Goal: Information Seeking & Learning: Learn about a topic

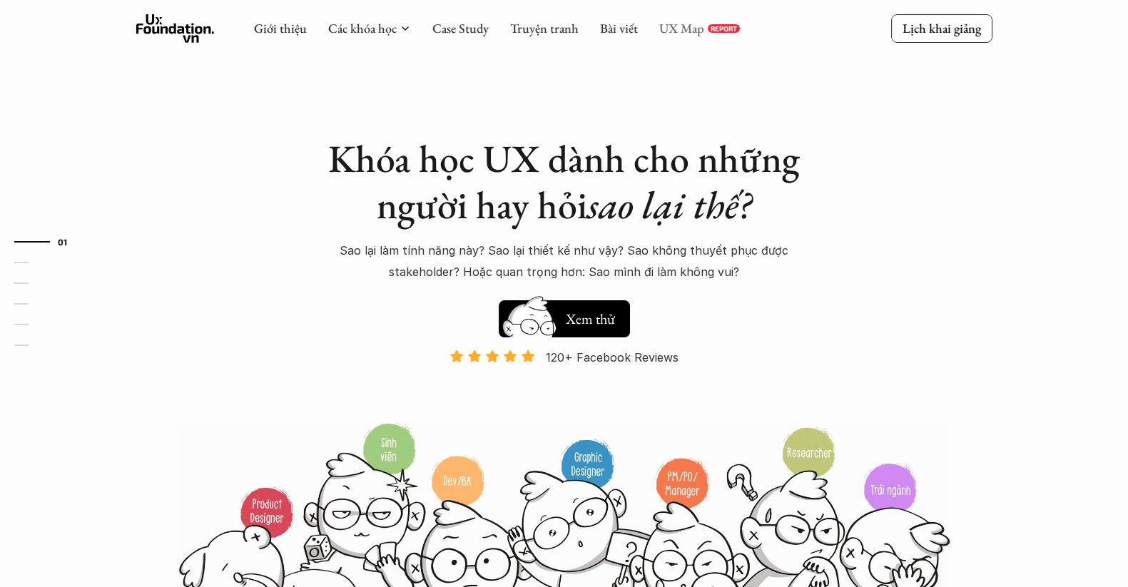
click at [688, 31] on link "UX Map" at bounding box center [681, 28] width 45 height 16
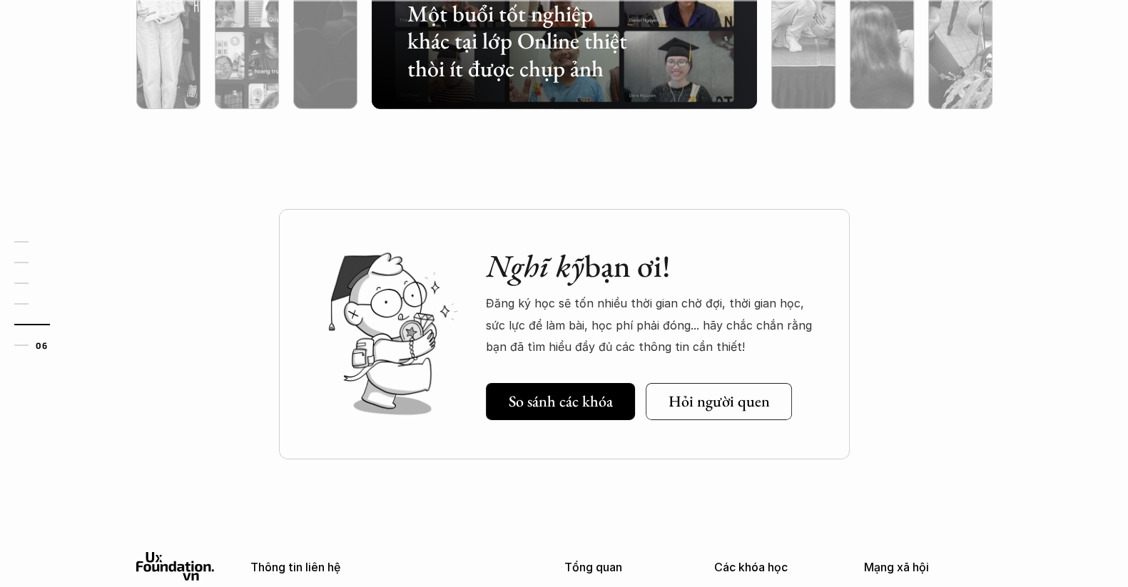
scroll to position [4849, 0]
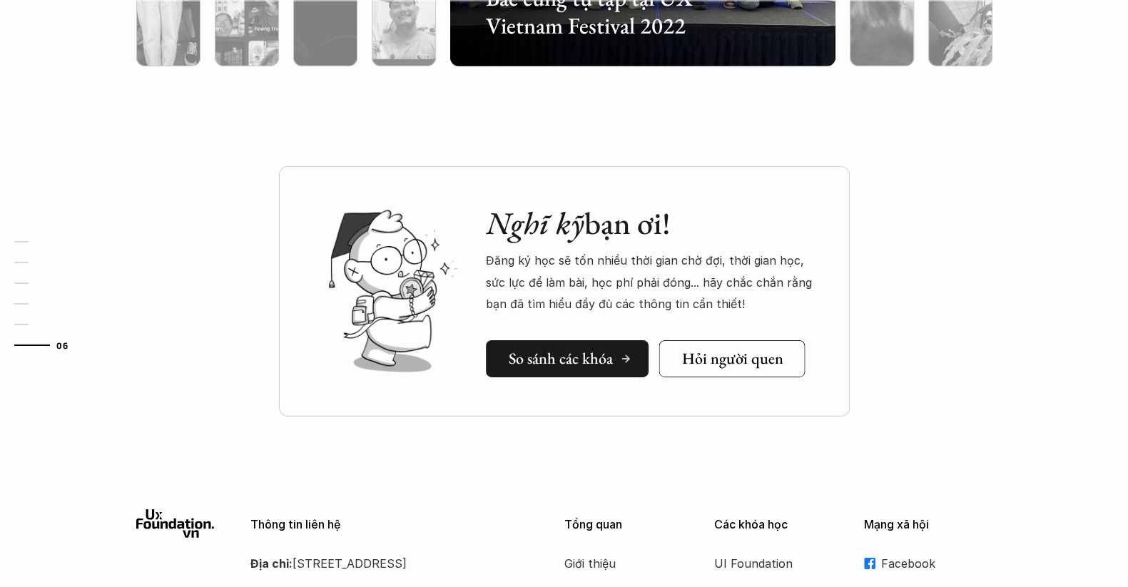
click at [597, 352] on h5 "So sánh các khóa" at bounding box center [560, 358] width 104 height 19
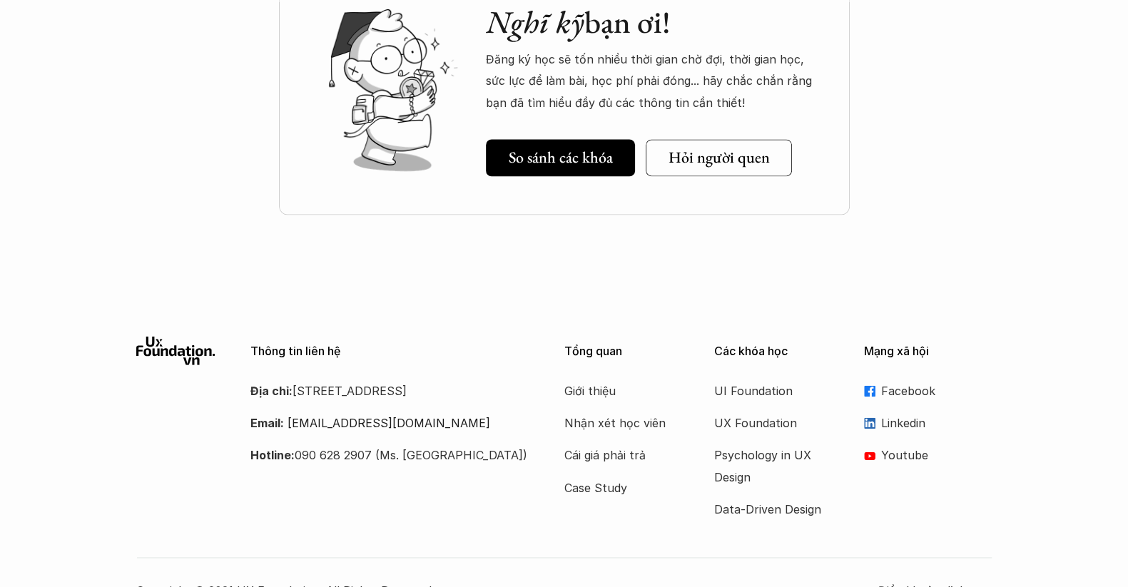
scroll to position [2031, 0]
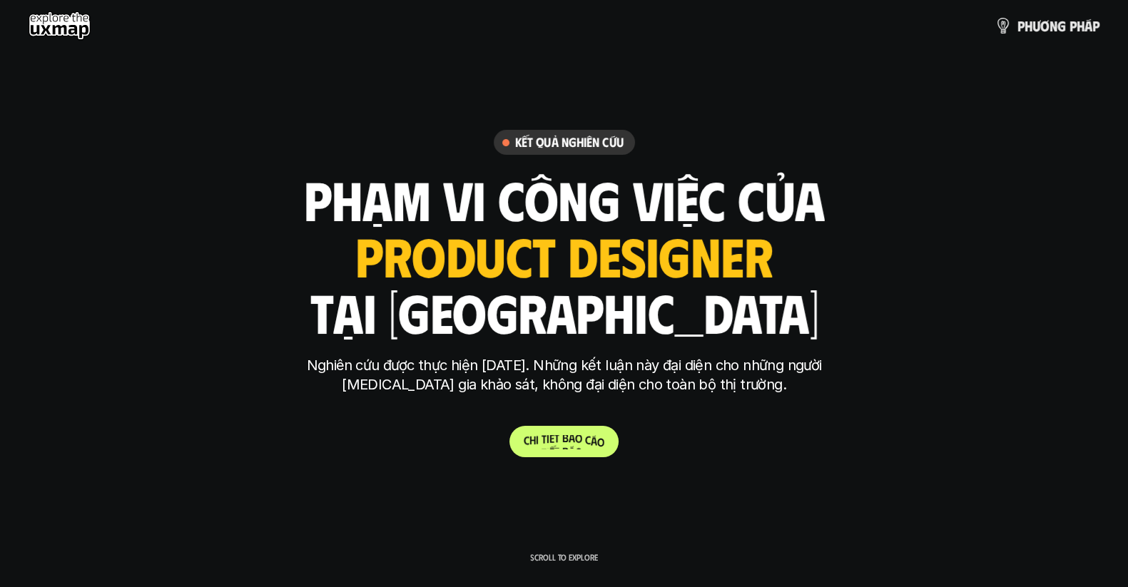
click at [582, 450] on link "C h i t i ế t b á o c á o" at bounding box center [563, 441] width 109 height 31
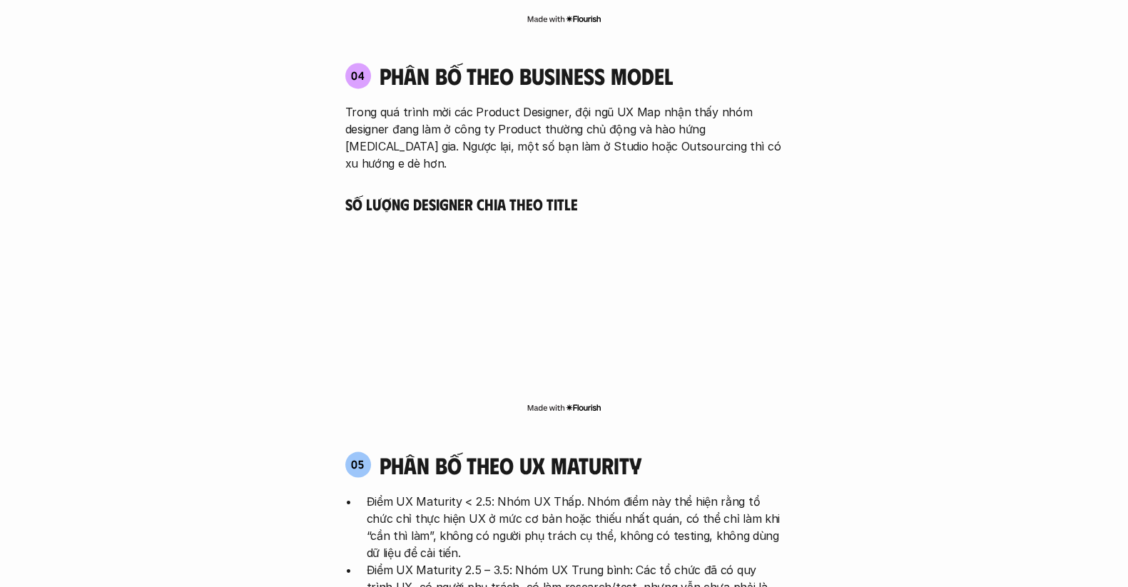
scroll to position [2995, 0]
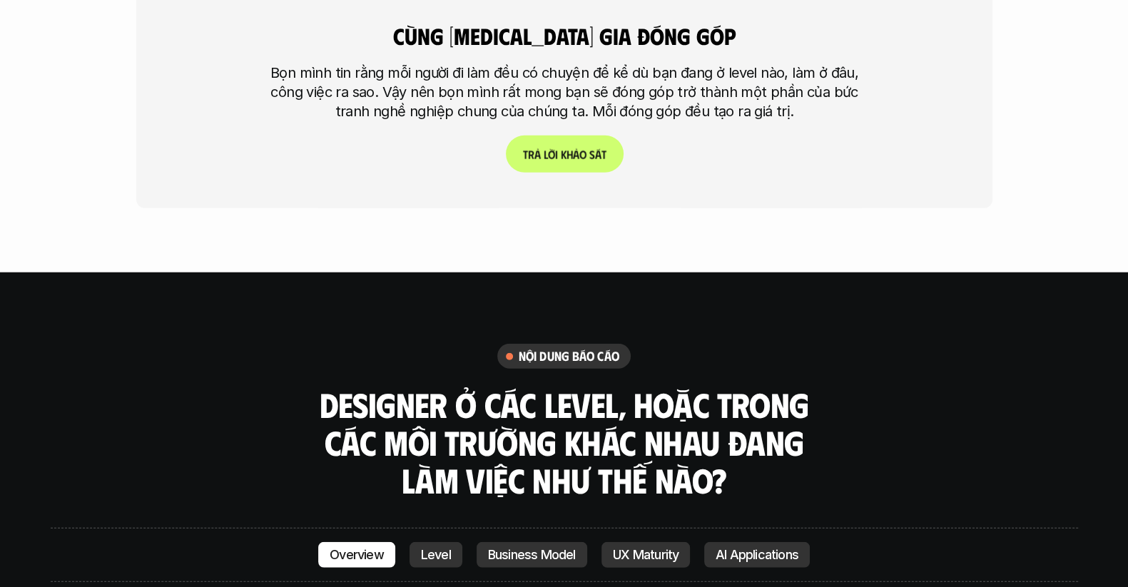
scroll to position [3994, 0]
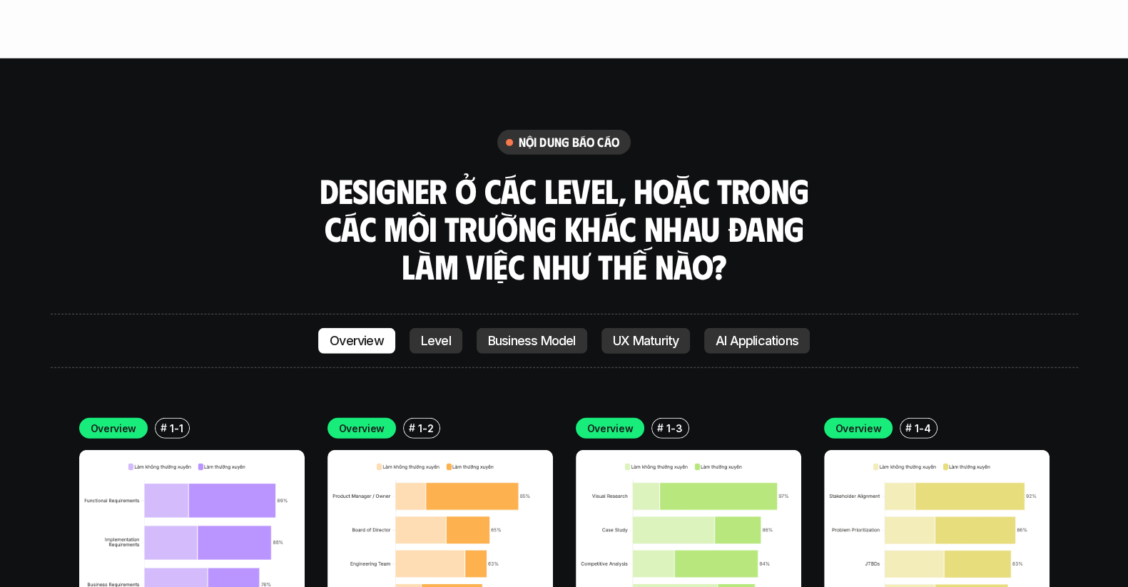
click at [857, 130] on div "nội dung báo cáo Designer ở các level, hoặc trong các môi trường khác nhau đang…" at bounding box center [564, 207] width 1027 height 155
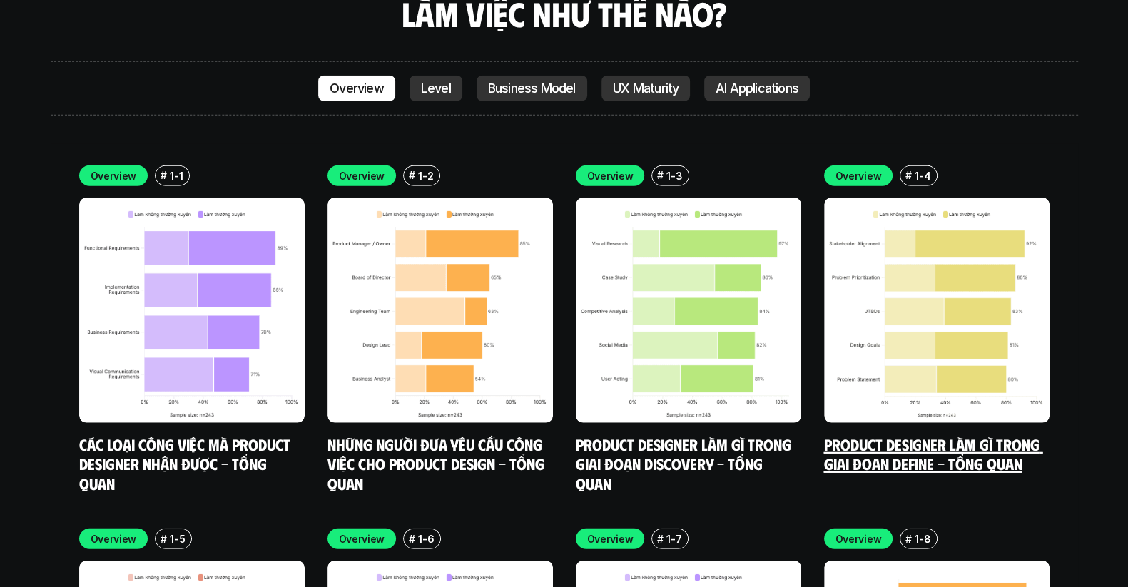
scroll to position [4279, 0]
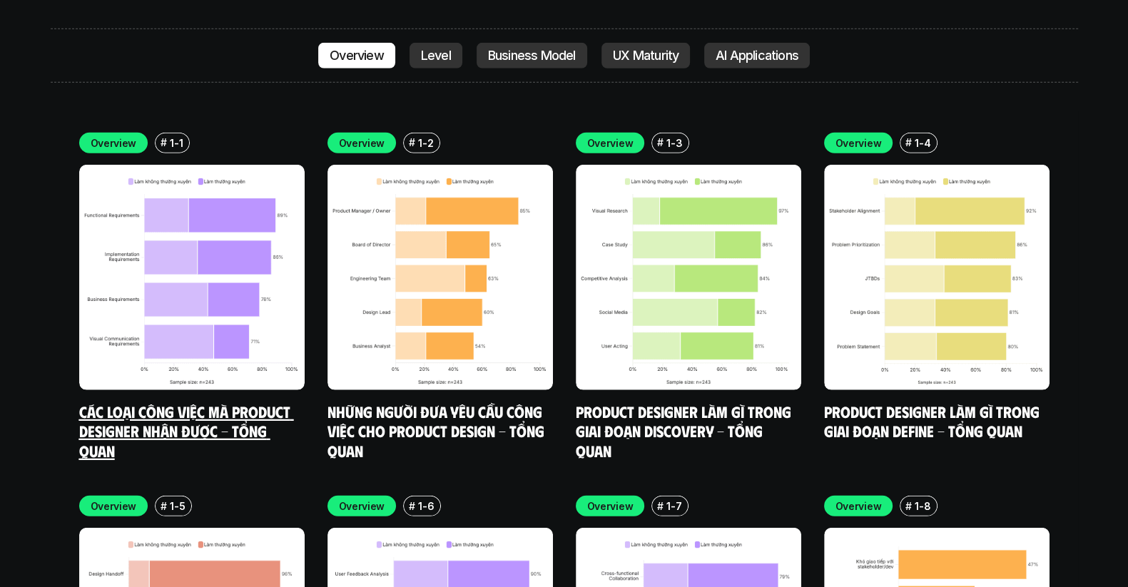
click at [157, 165] on img at bounding box center [191, 277] width 225 height 225
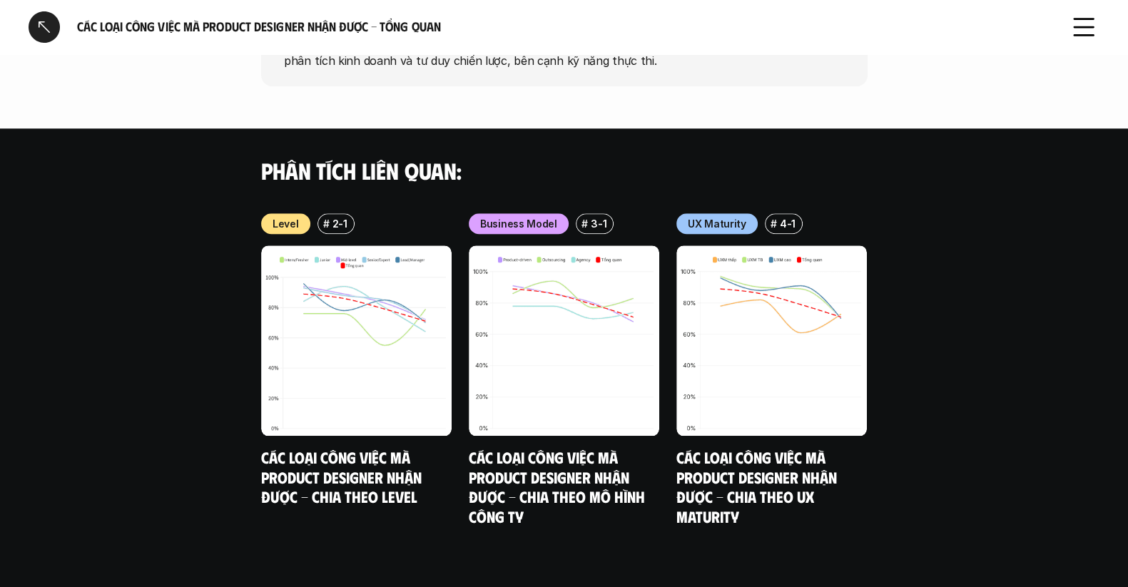
scroll to position [1406, 0]
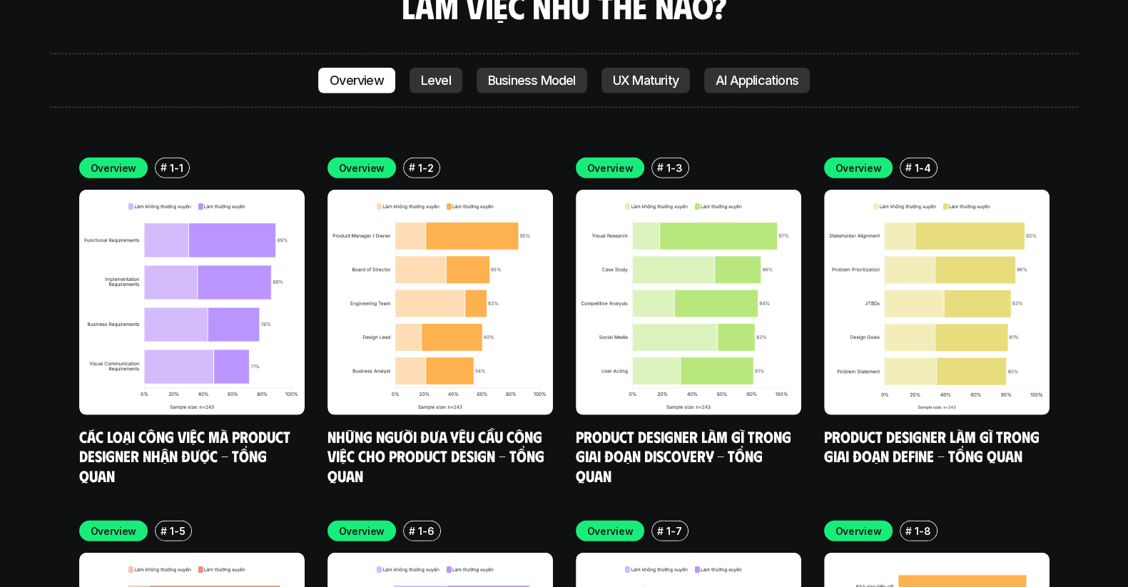
scroll to position [4270, 0]
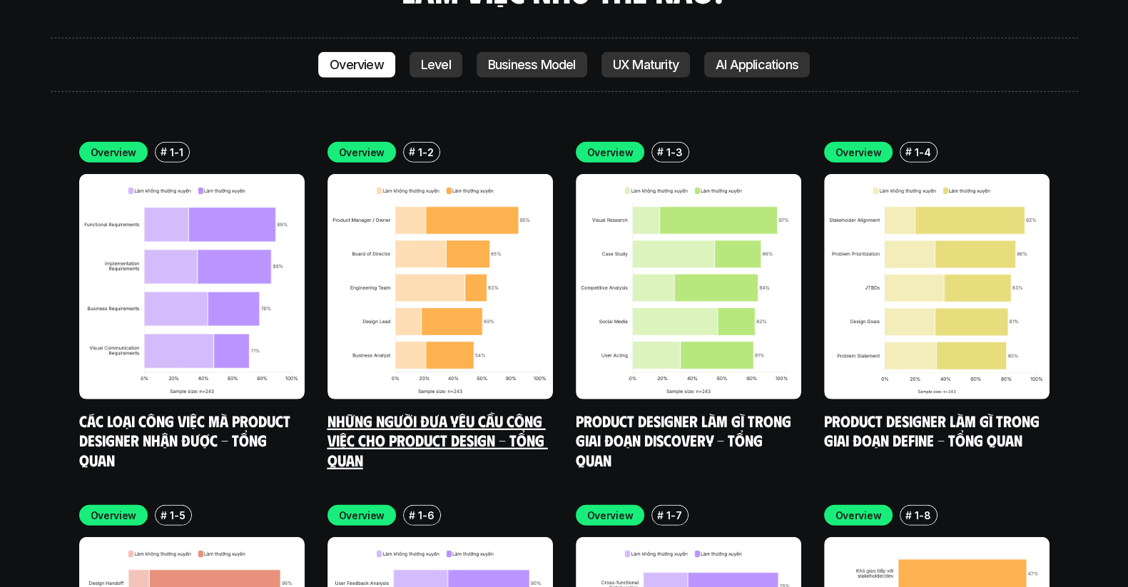
click at [440, 174] on img at bounding box center [439, 286] width 225 height 225
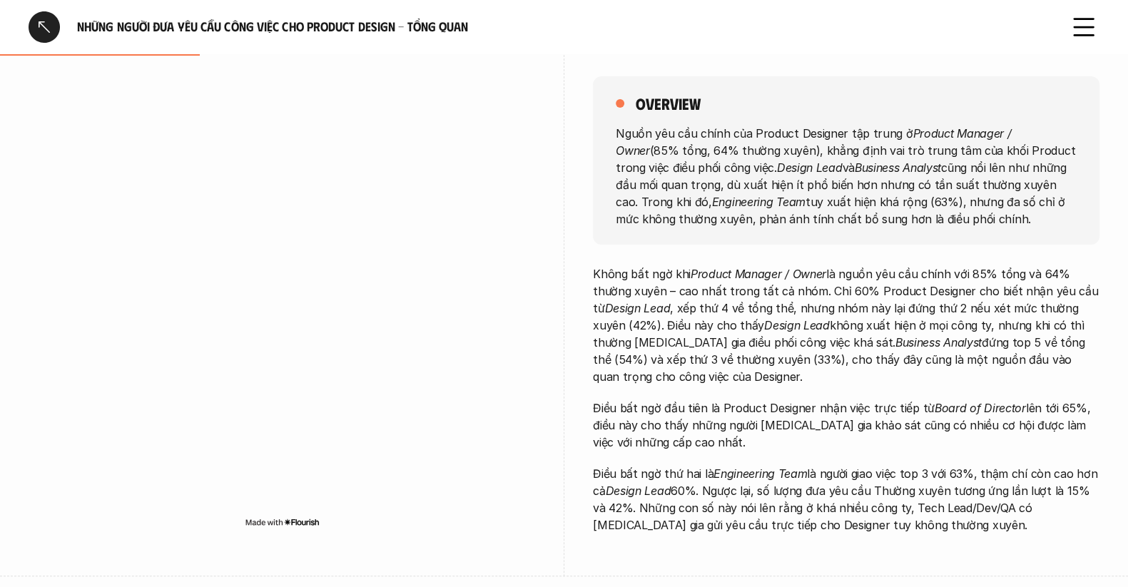
scroll to position [214, 0]
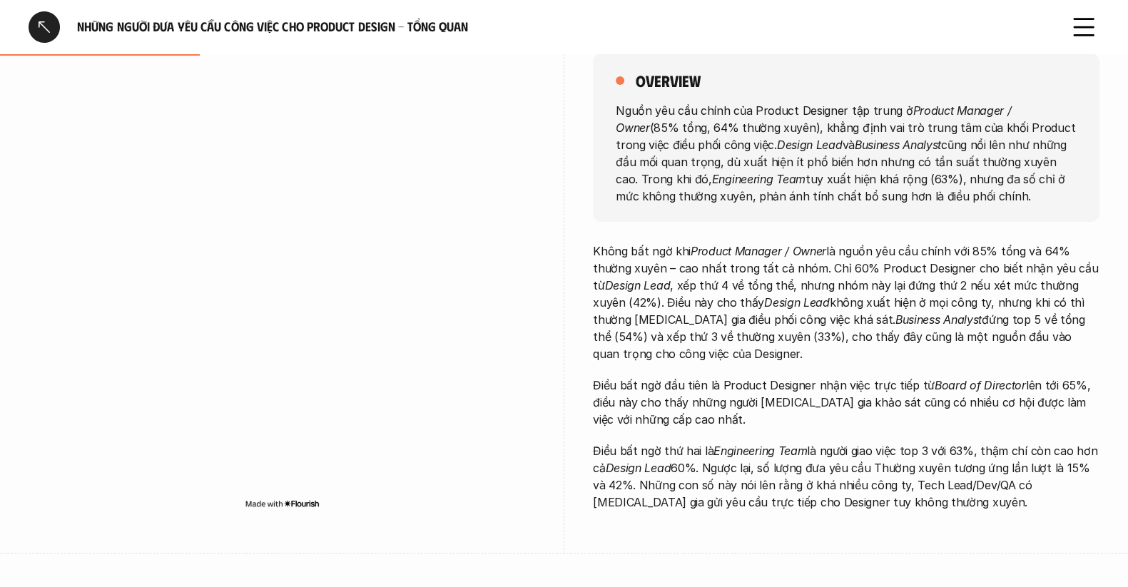
click at [566, 185] on div "overview Nguồn yêu cầu chính của Product Designer tập trung ở Product Manager /…" at bounding box center [564, 286] width 1070 height 536
click at [573, 185] on div "overview Nguồn yêu cầu chính của Product Designer tập trung ở Product Manager /…" at bounding box center [564, 286] width 1070 height 536
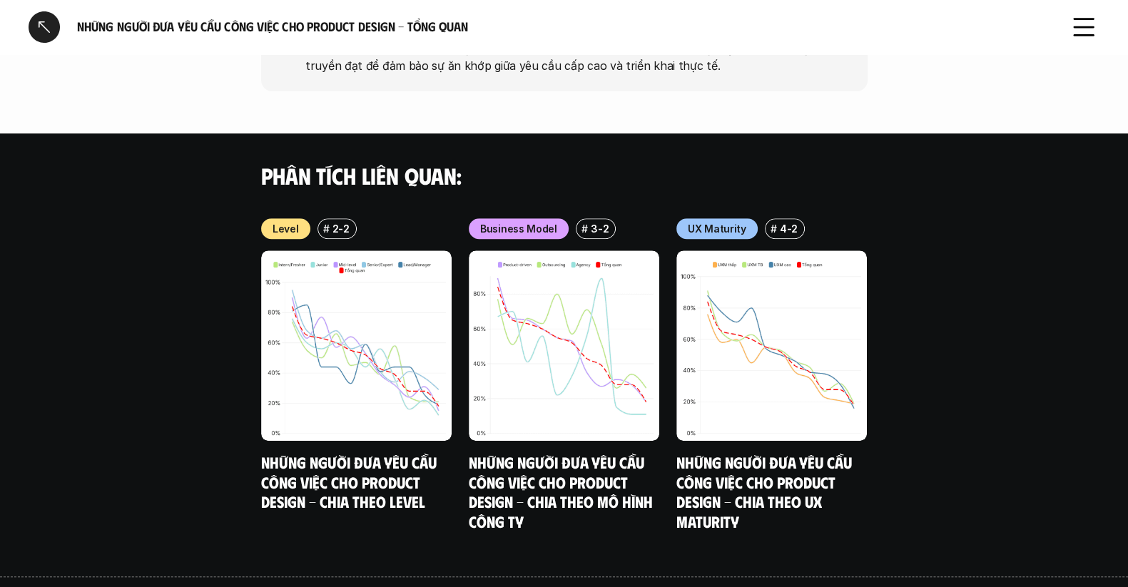
scroll to position [1044, 0]
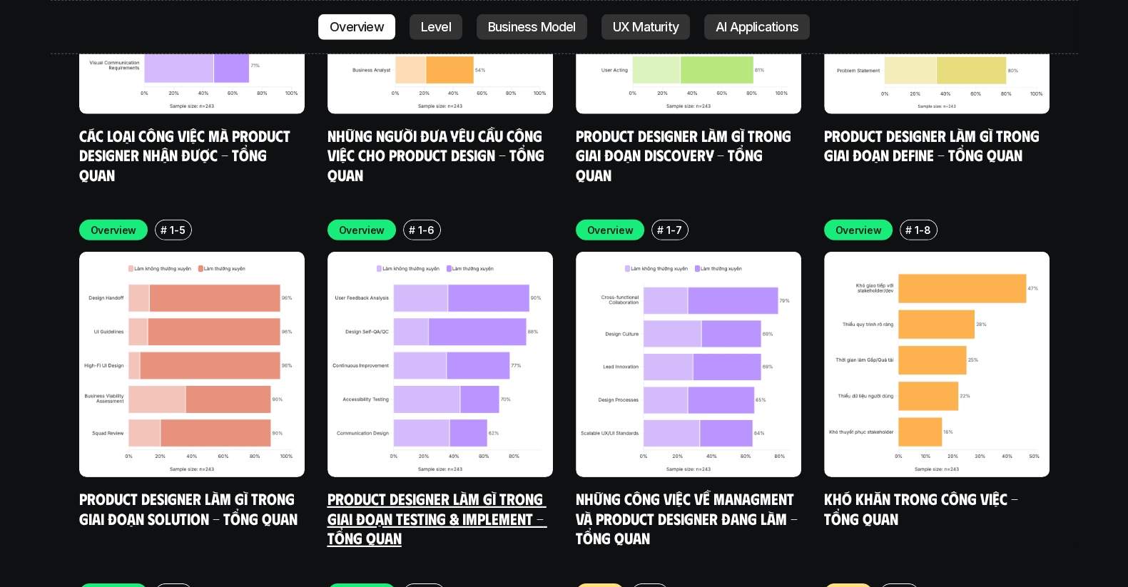
scroll to position [4270, 0]
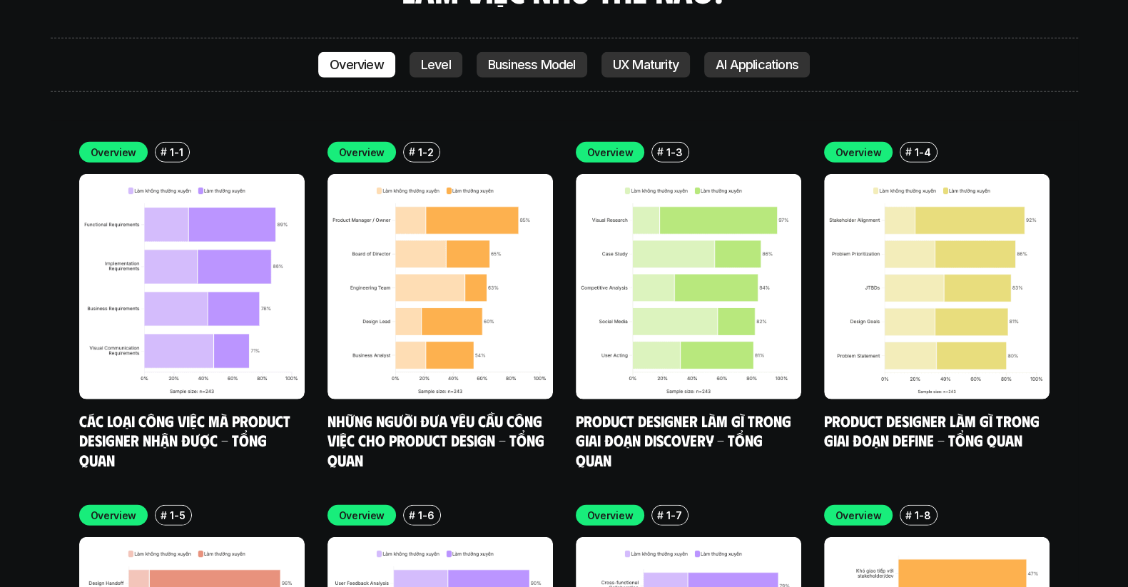
click at [563, 148] on div "Overview # 1-1 Các loại công việc mà Product Designer nhận được - Tổng quan Ove…" at bounding box center [564, 487] width 970 height 691
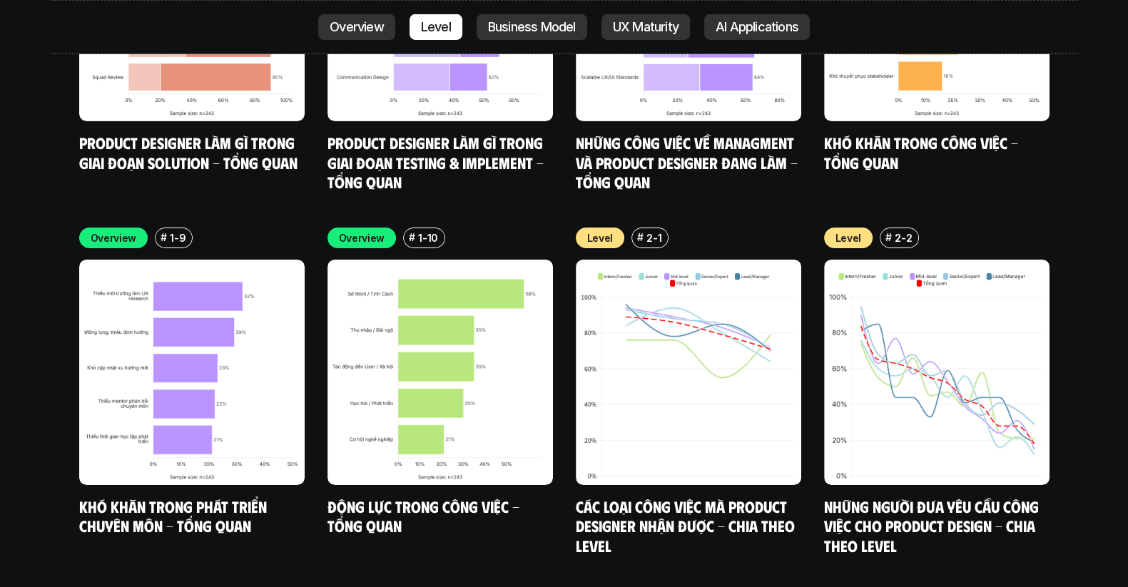
scroll to position [4912, 0]
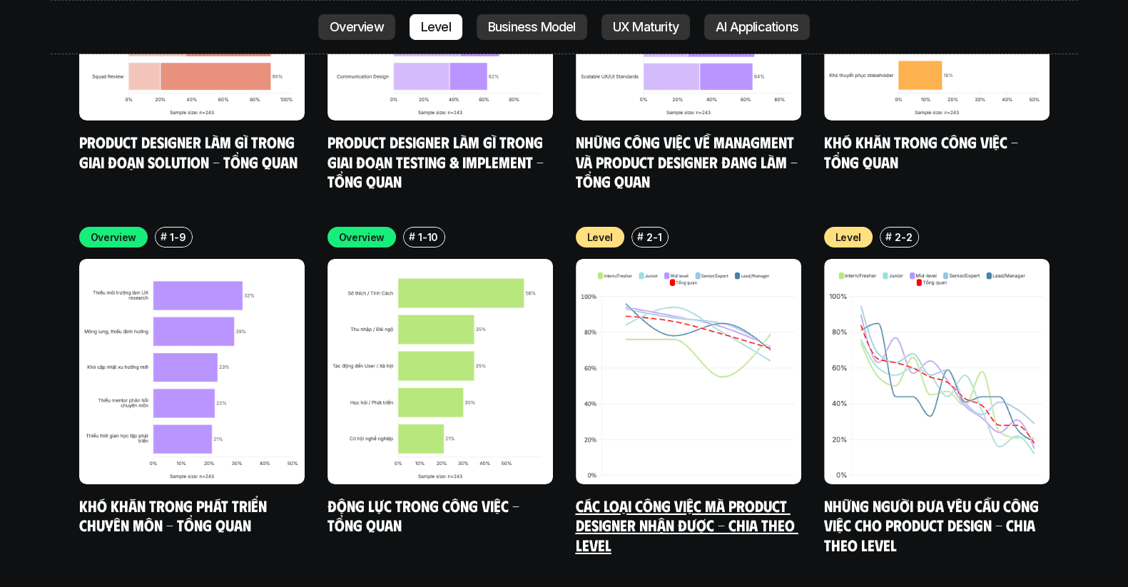
click at [668, 259] on img at bounding box center [688, 371] width 225 height 225
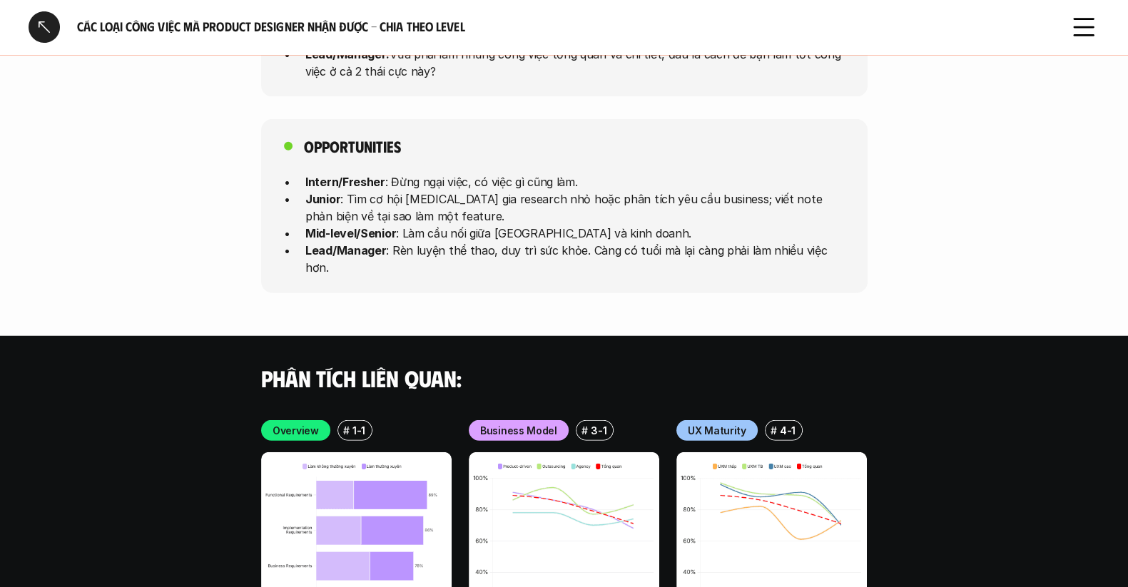
scroll to position [3922, 0]
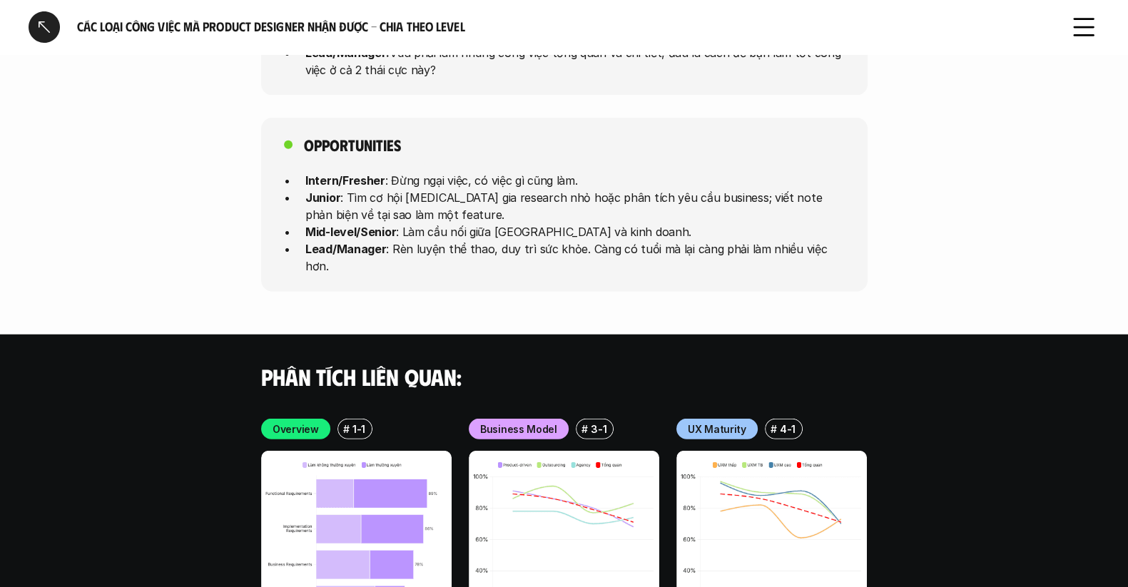
click at [34, 19] on div at bounding box center [44, 26] width 31 height 31
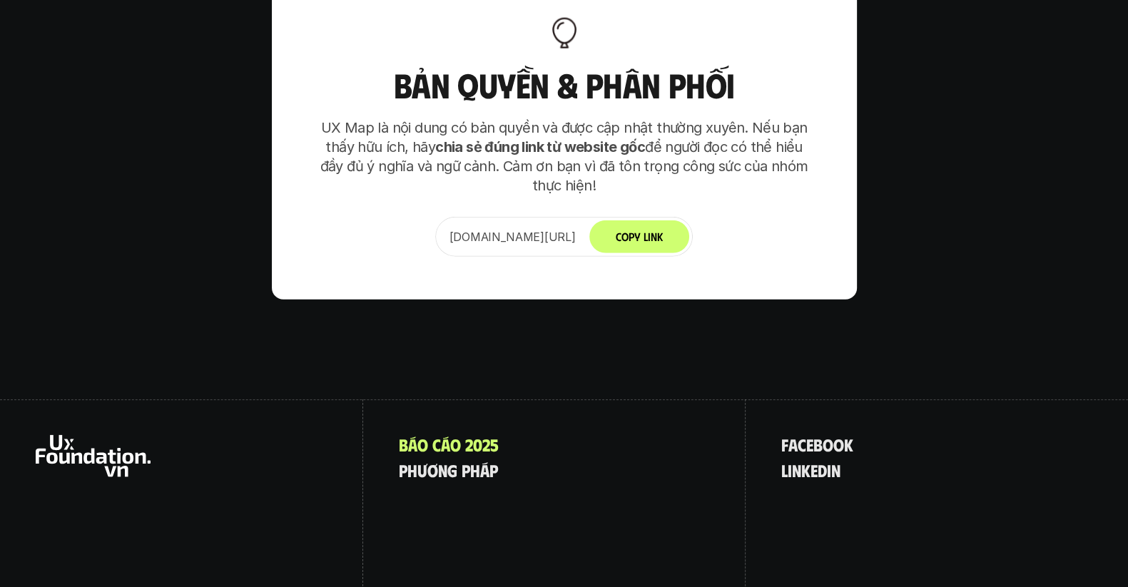
scroll to position [9285, 0]
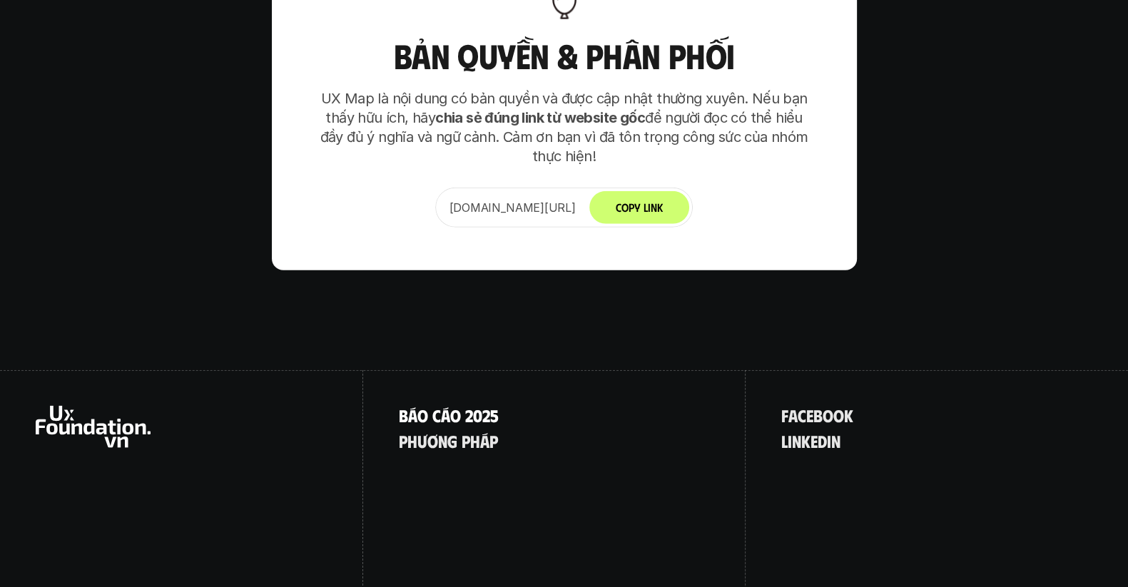
click at [474, 406] on p "B á o c á o 2 0 2 5" at bounding box center [449, 415] width 100 height 19
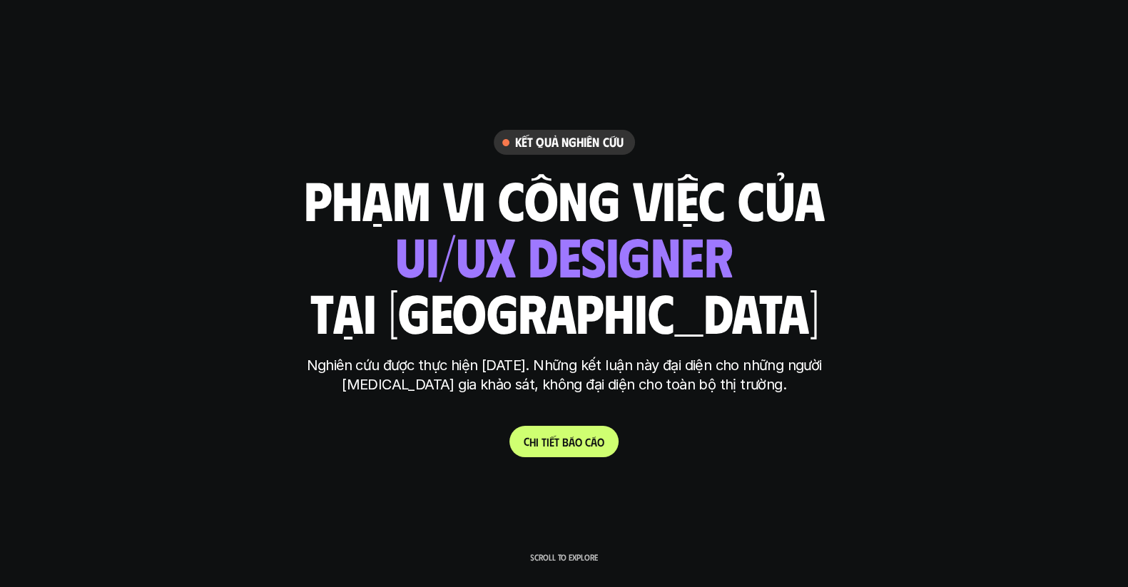
click at [578, 436] on span "o" at bounding box center [578, 442] width 7 height 14
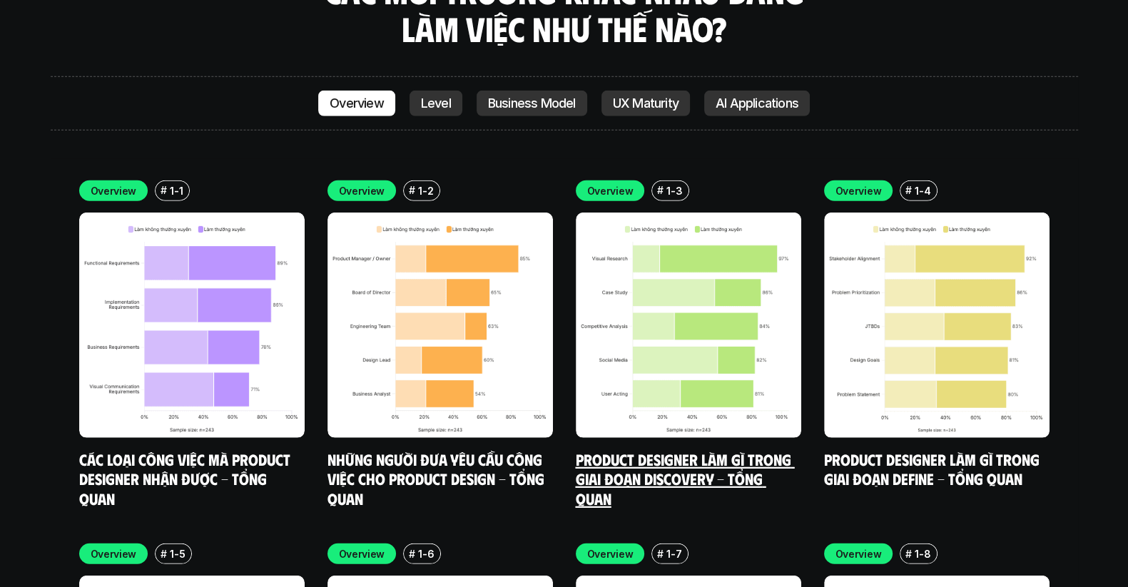
scroll to position [4198, 0]
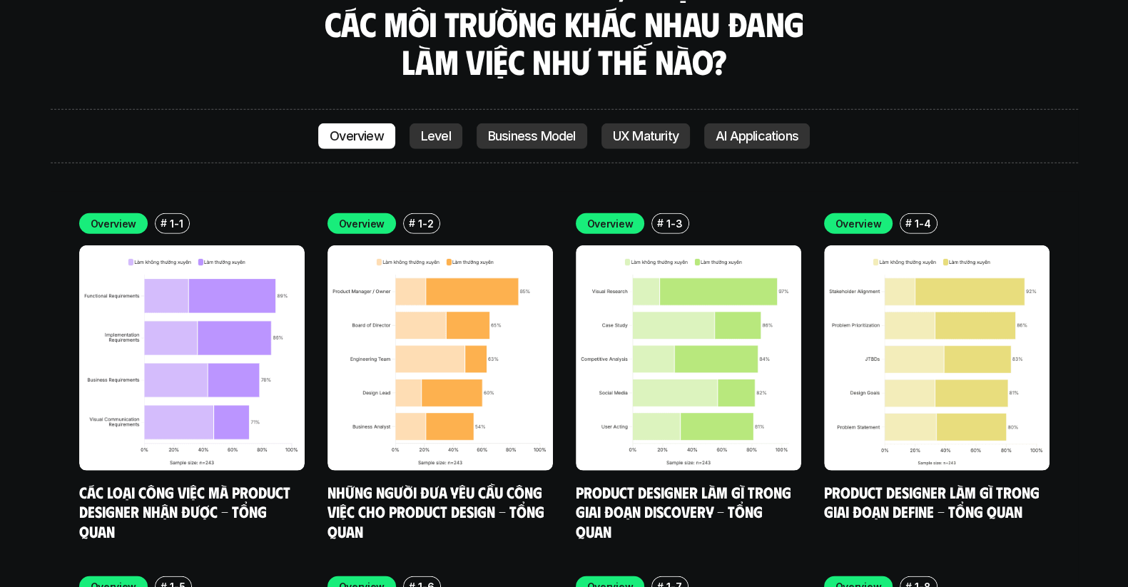
click at [568, 247] on div "Overview # 1-1 Các loại công việc mà Product Designer nhận được - Tổng quan Ove…" at bounding box center [564, 558] width 970 height 691
click at [563, 251] on div "Overview # 1-1 Các loại công việc mà Product Designer nhận được - Tổng quan Ove…" at bounding box center [564, 558] width 970 height 691
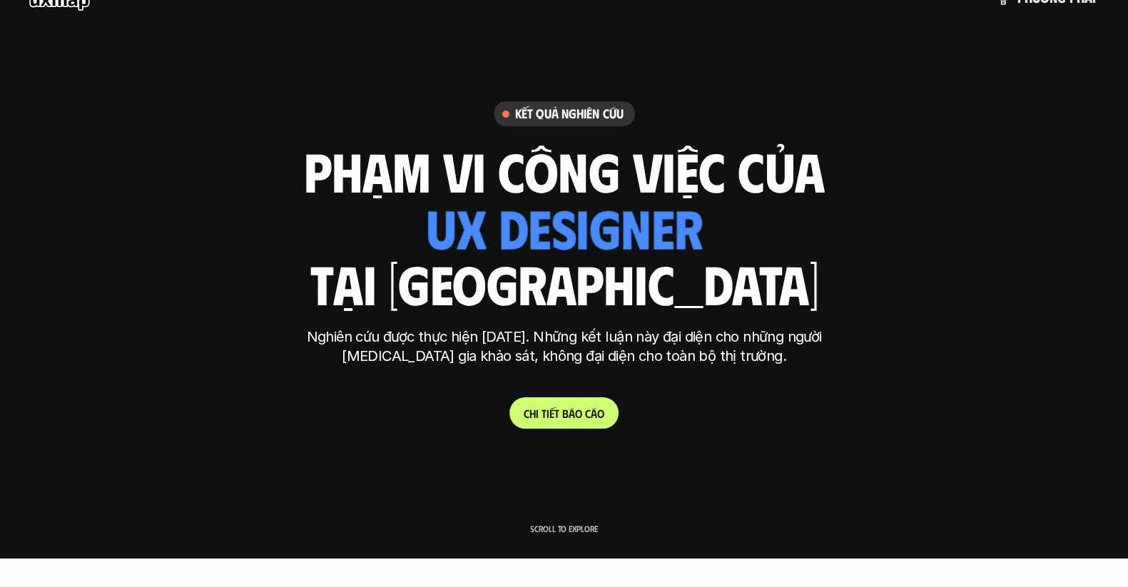
scroll to position [0, 0]
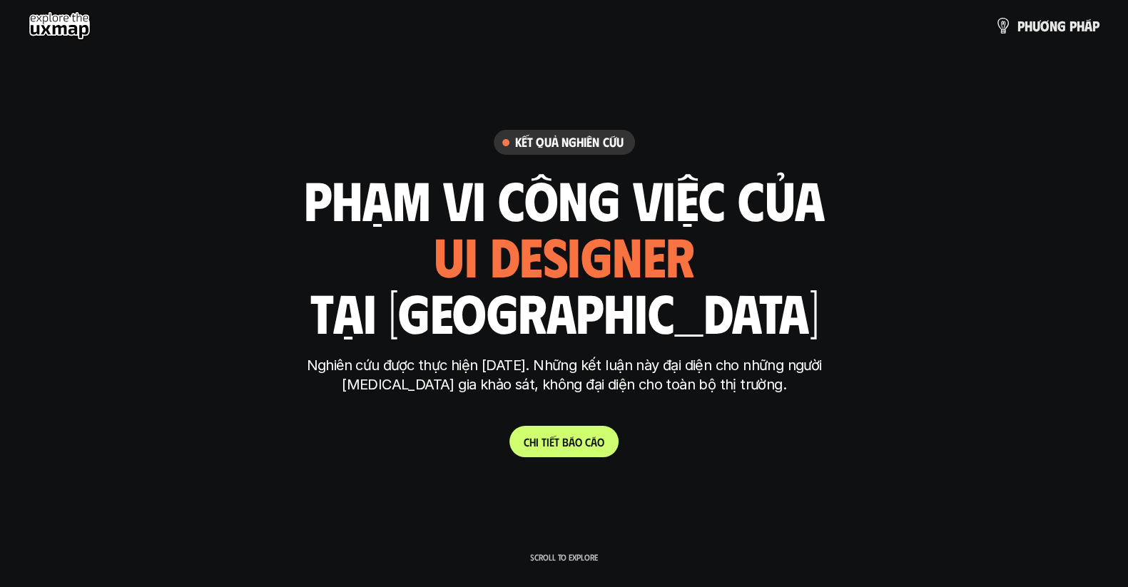
click at [1047, 31] on p "p h ư ơ n g p h á p" at bounding box center [1058, 26] width 82 height 16
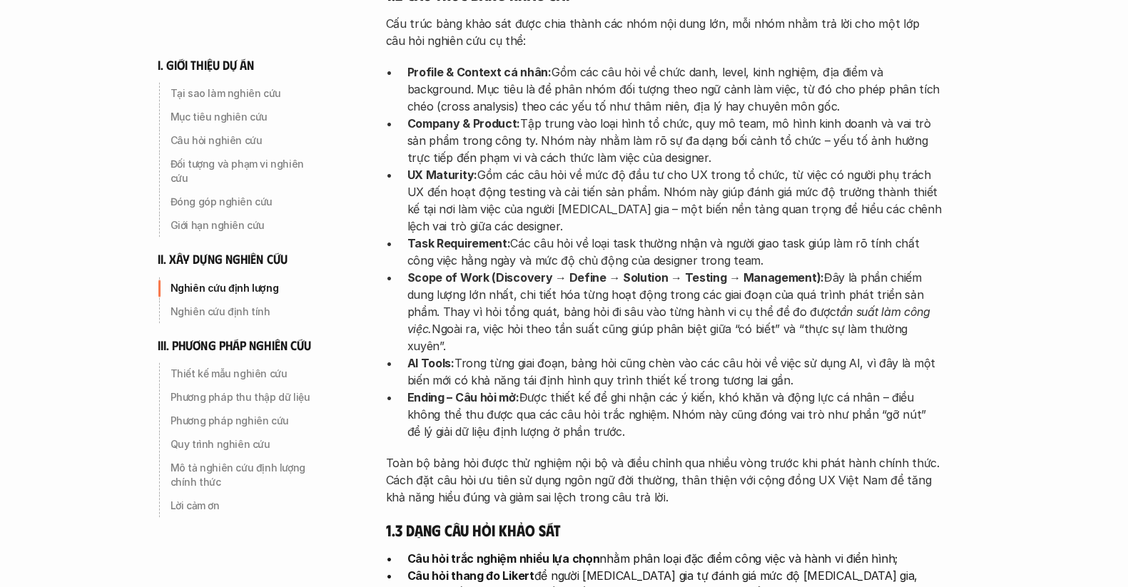
scroll to position [2211, 0]
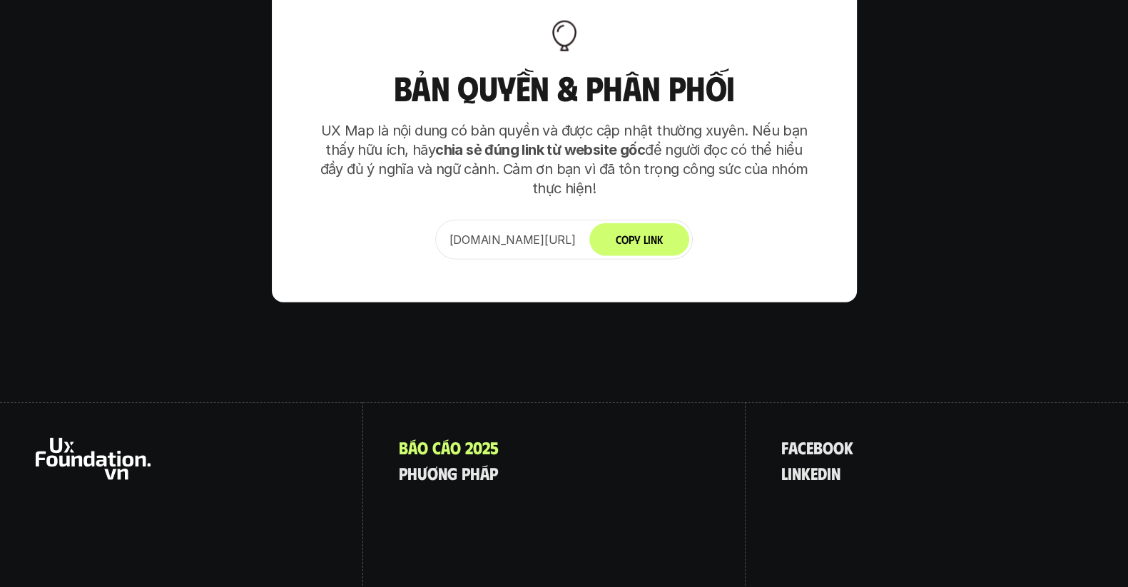
scroll to position [9285, 0]
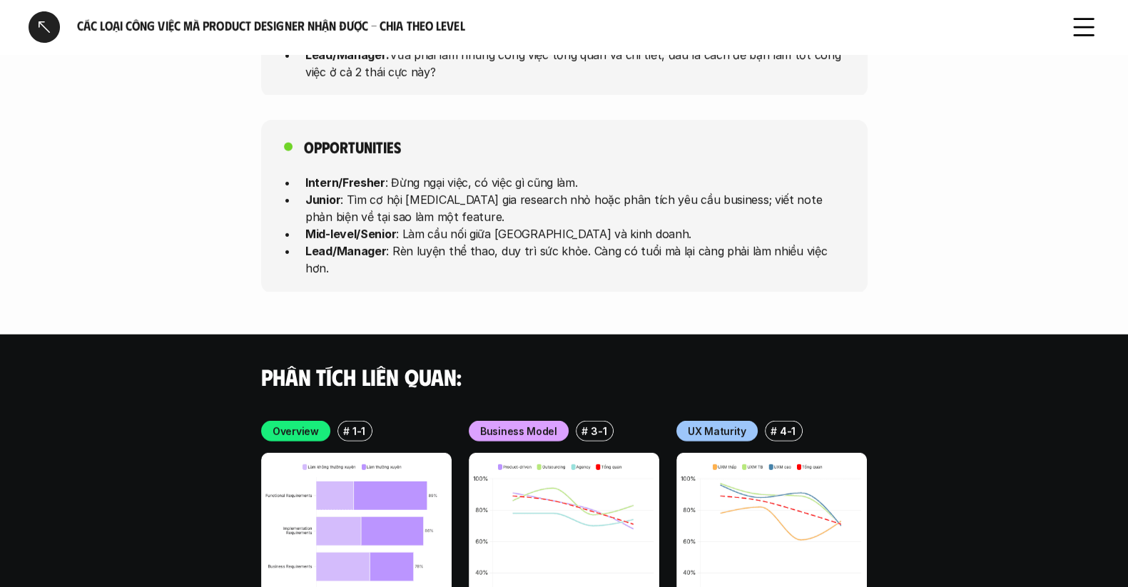
scroll to position [4079, 0]
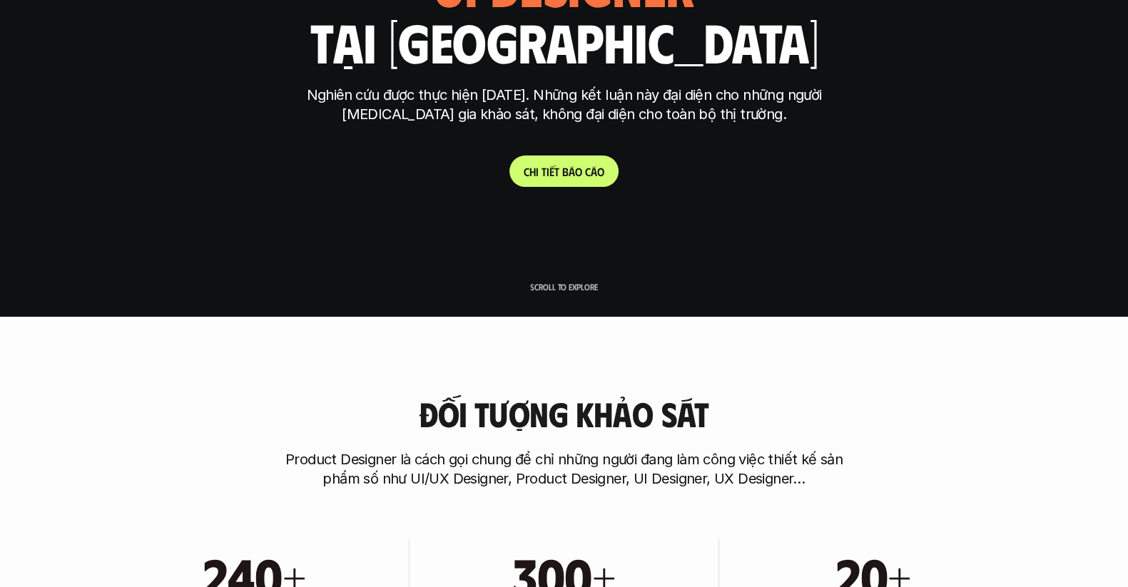
scroll to position [357, 0]
